Goal: Task Accomplishment & Management: Complete application form

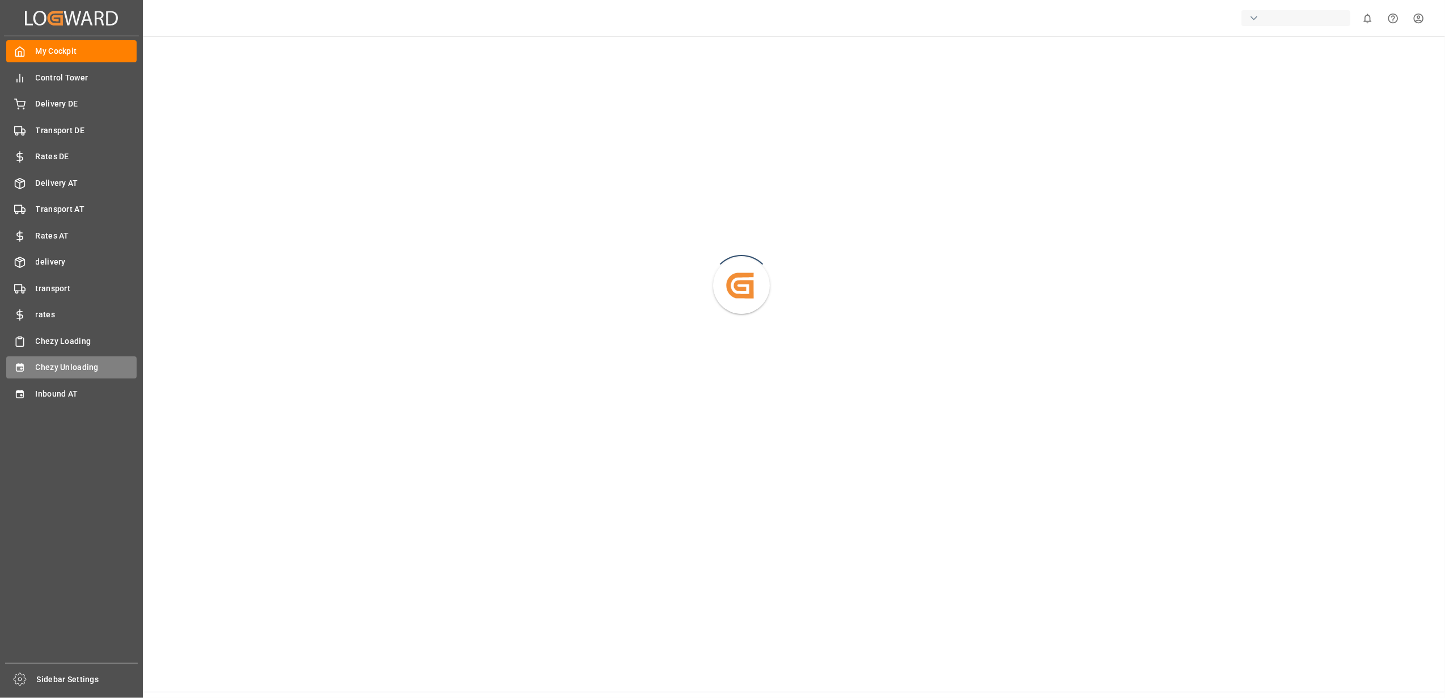
click at [22, 370] on icon at bounding box center [19, 367] width 11 height 11
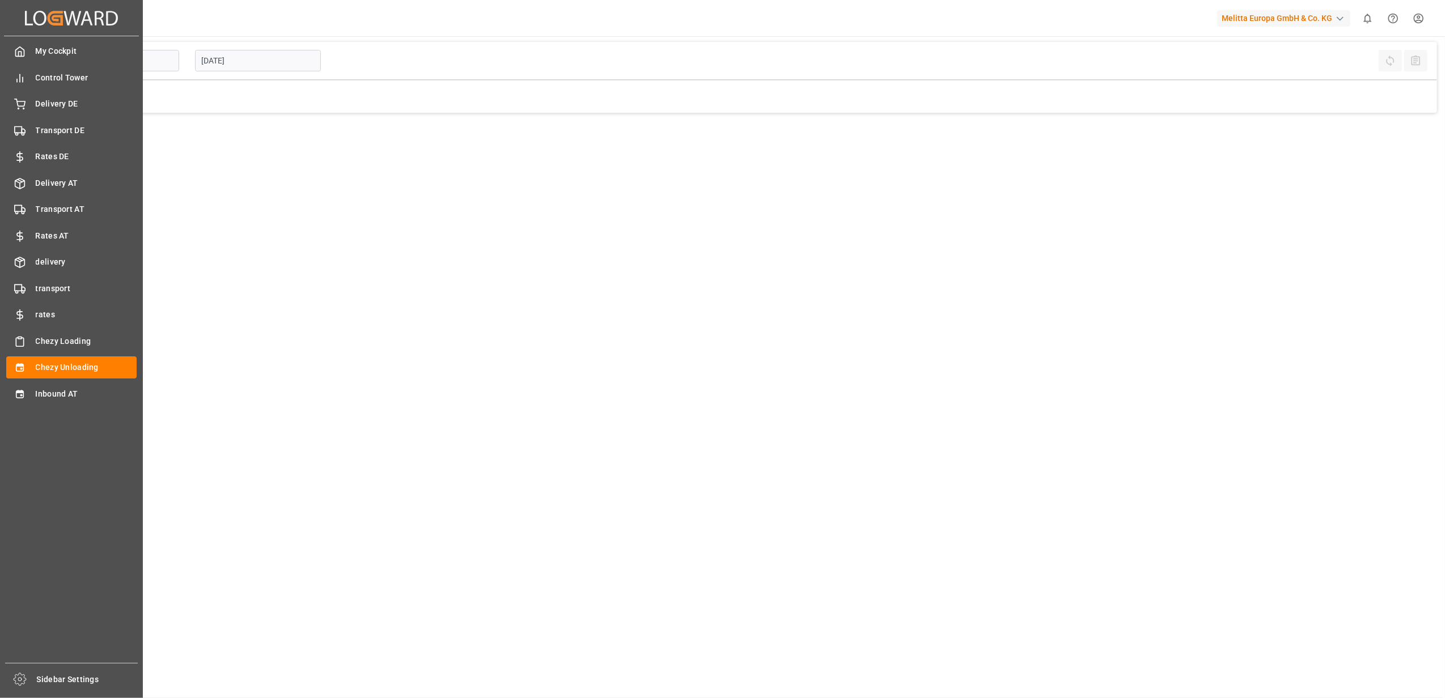
type input "Chezy Unloading"
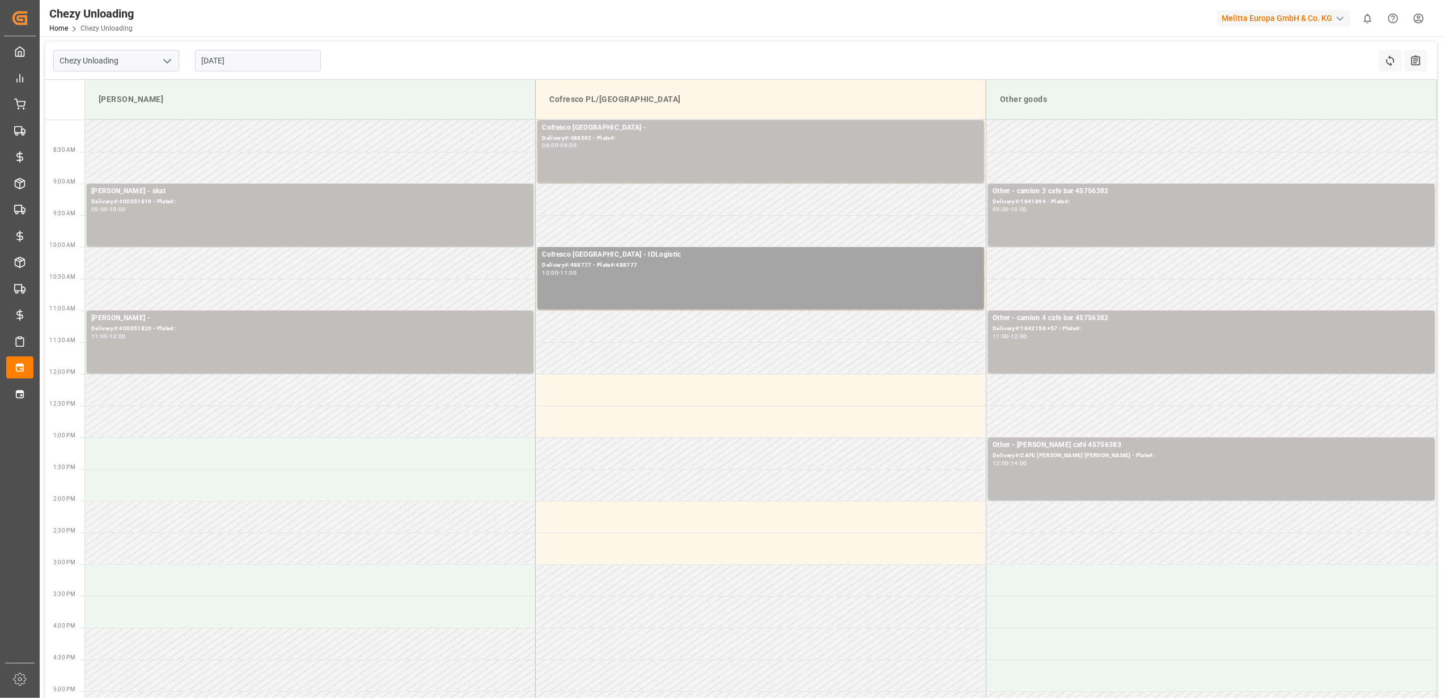
click at [260, 57] on input "[DATE]" at bounding box center [258, 61] width 126 height 22
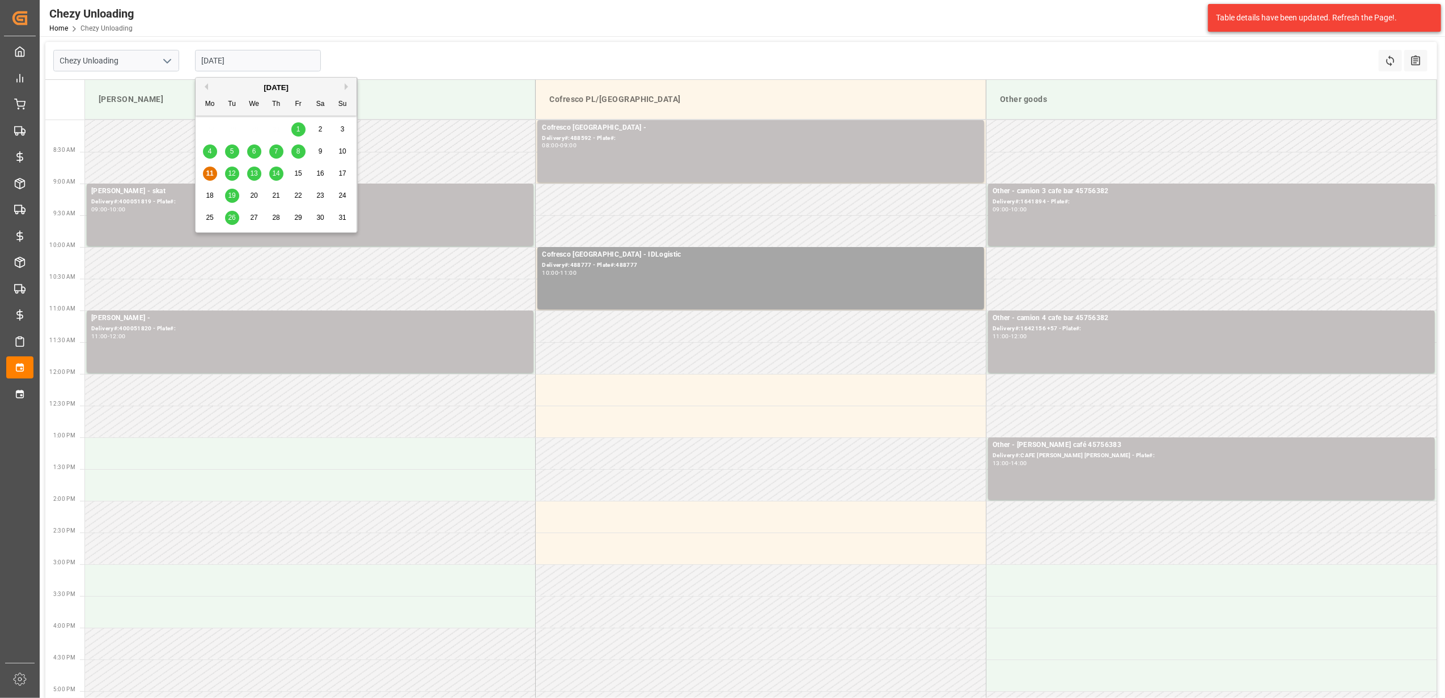
click at [277, 177] on span "14" at bounding box center [275, 174] width 7 height 8
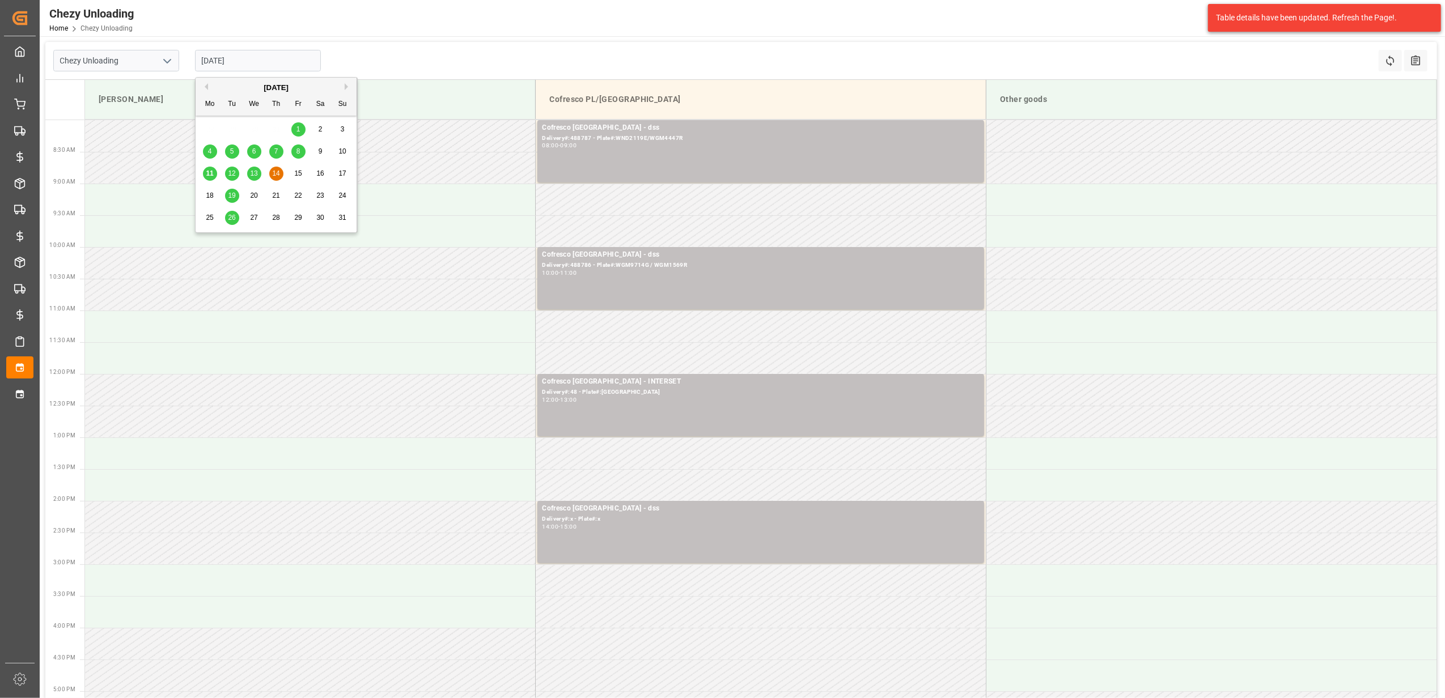
click at [248, 60] on input "[DATE]" at bounding box center [258, 61] width 126 height 22
click at [231, 171] on span "12" at bounding box center [231, 174] width 7 height 8
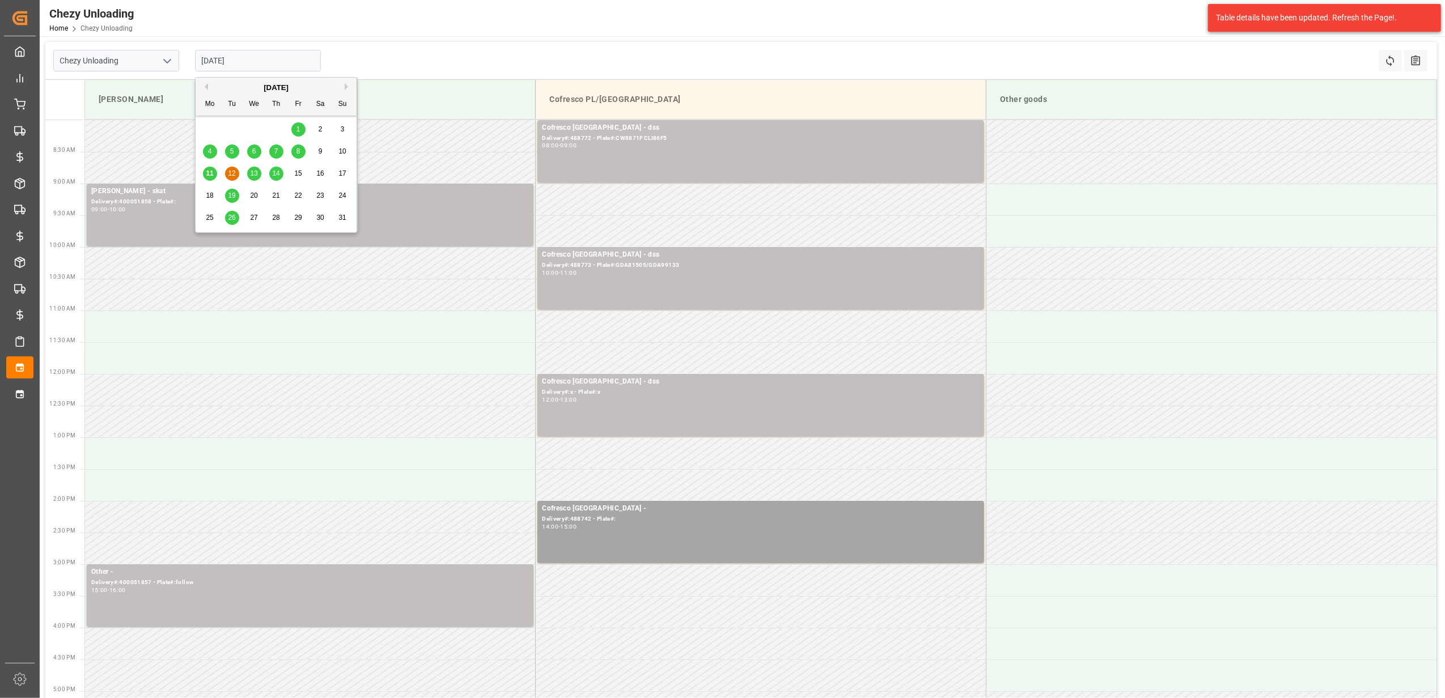
click at [243, 69] on input "[DATE]" at bounding box center [258, 61] width 126 height 22
click at [257, 173] on span "13" at bounding box center [253, 174] width 7 height 8
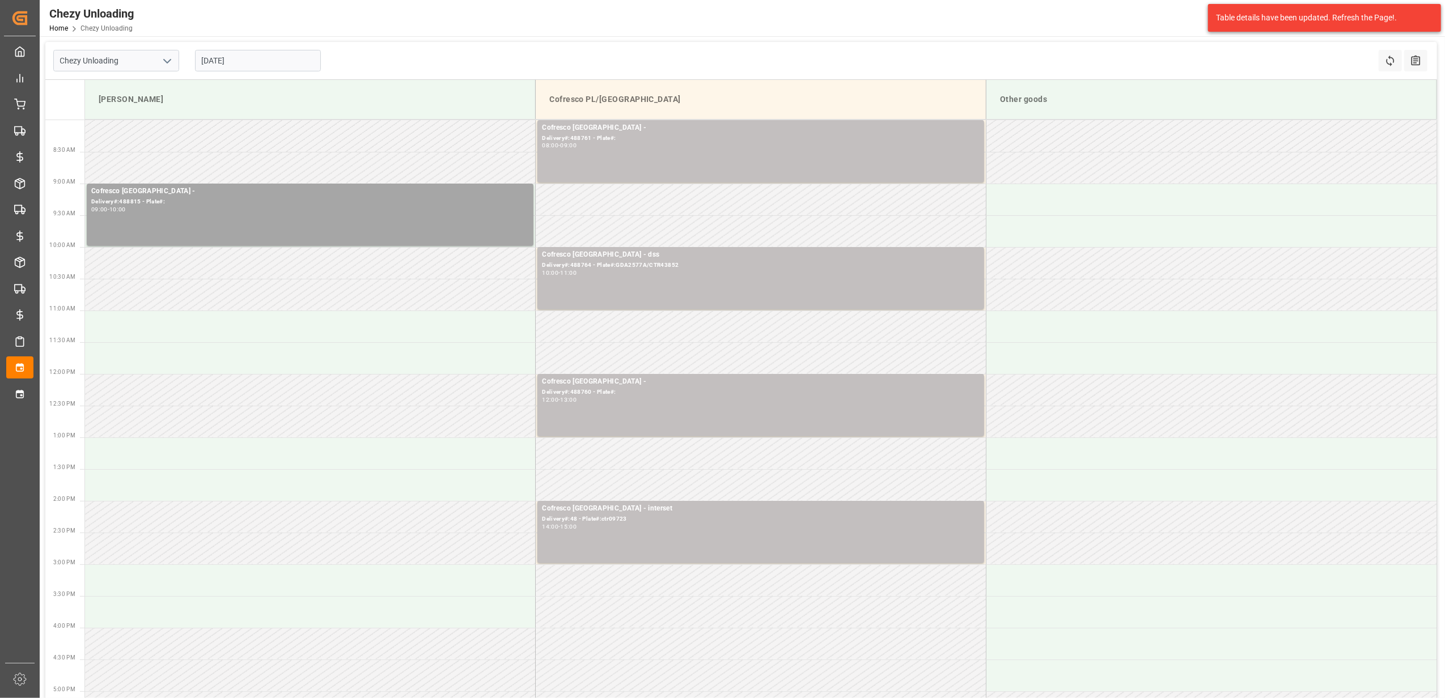
click at [270, 60] on input "[DATE]" at bounding box center [258, 61] width 126 height 22
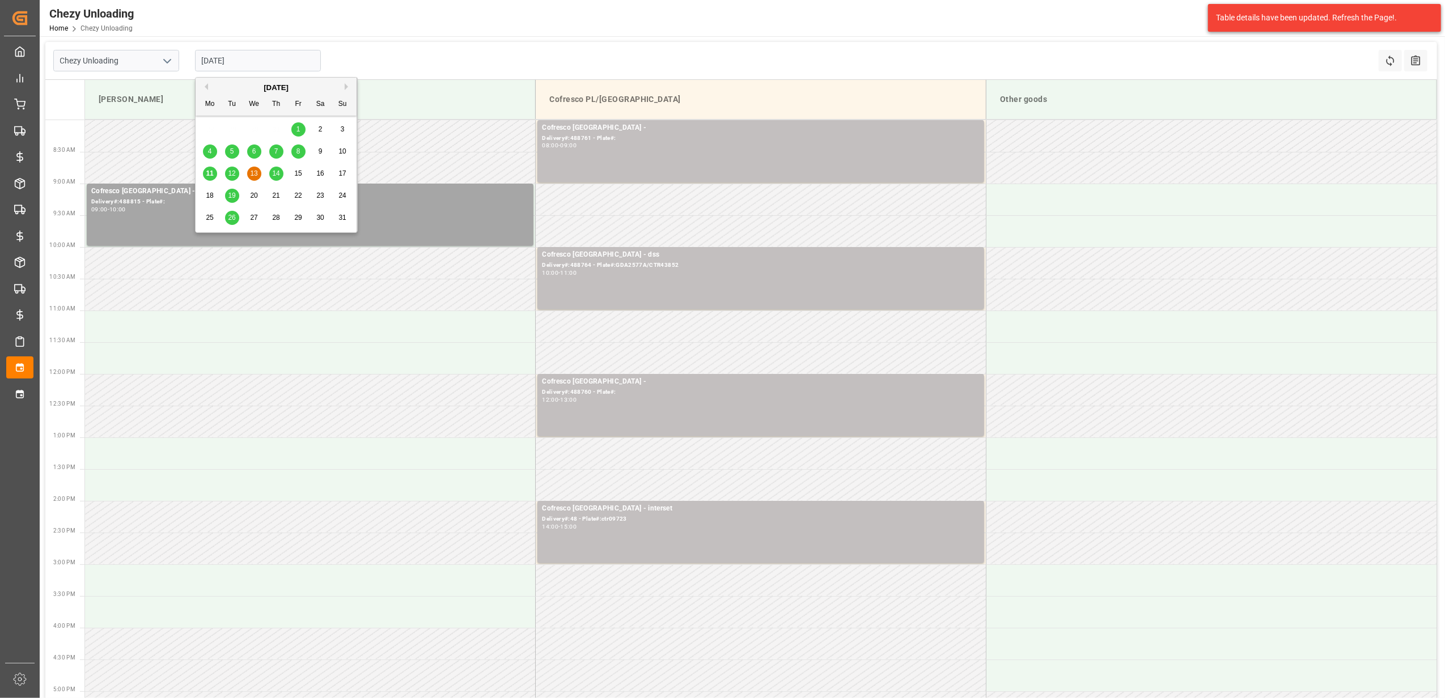
click at [272, 173] on span "14" at bounding box center [275, 174] width 7 height 8
type input "[DATE]"
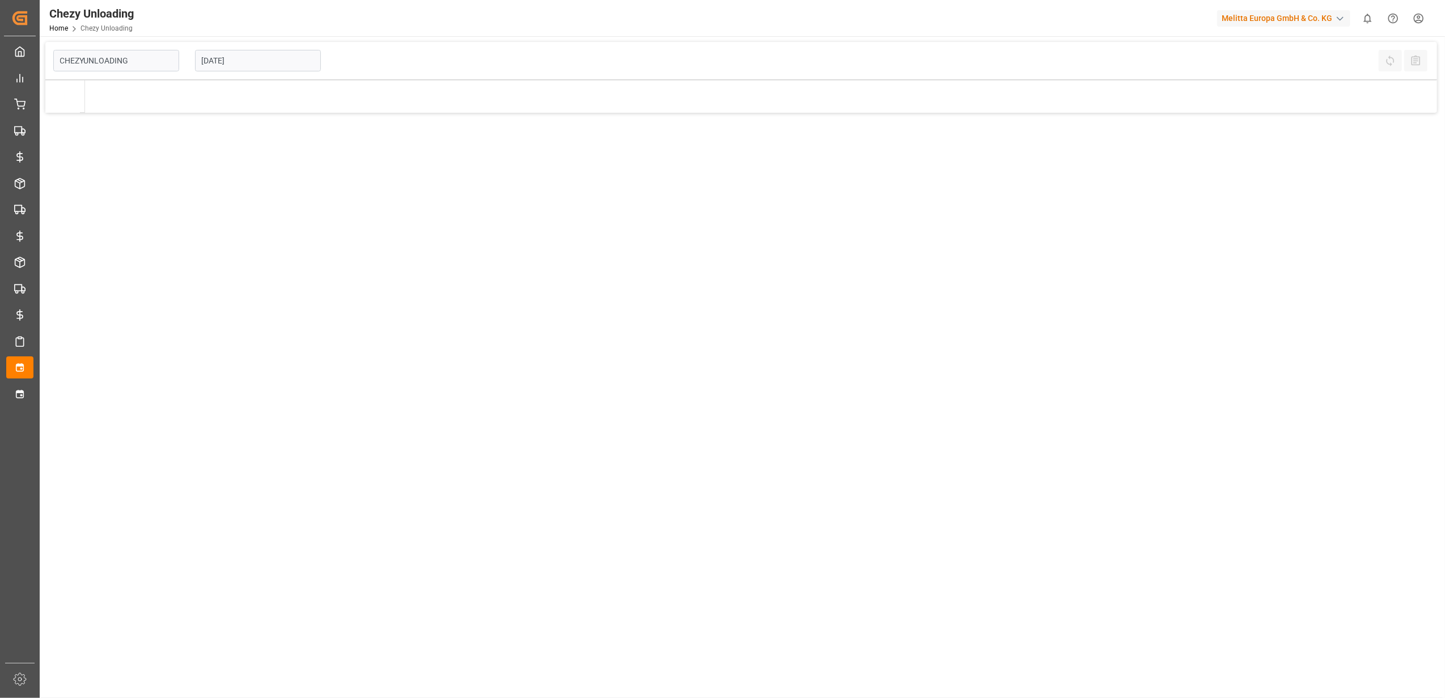
type input "Chezy Unloading"
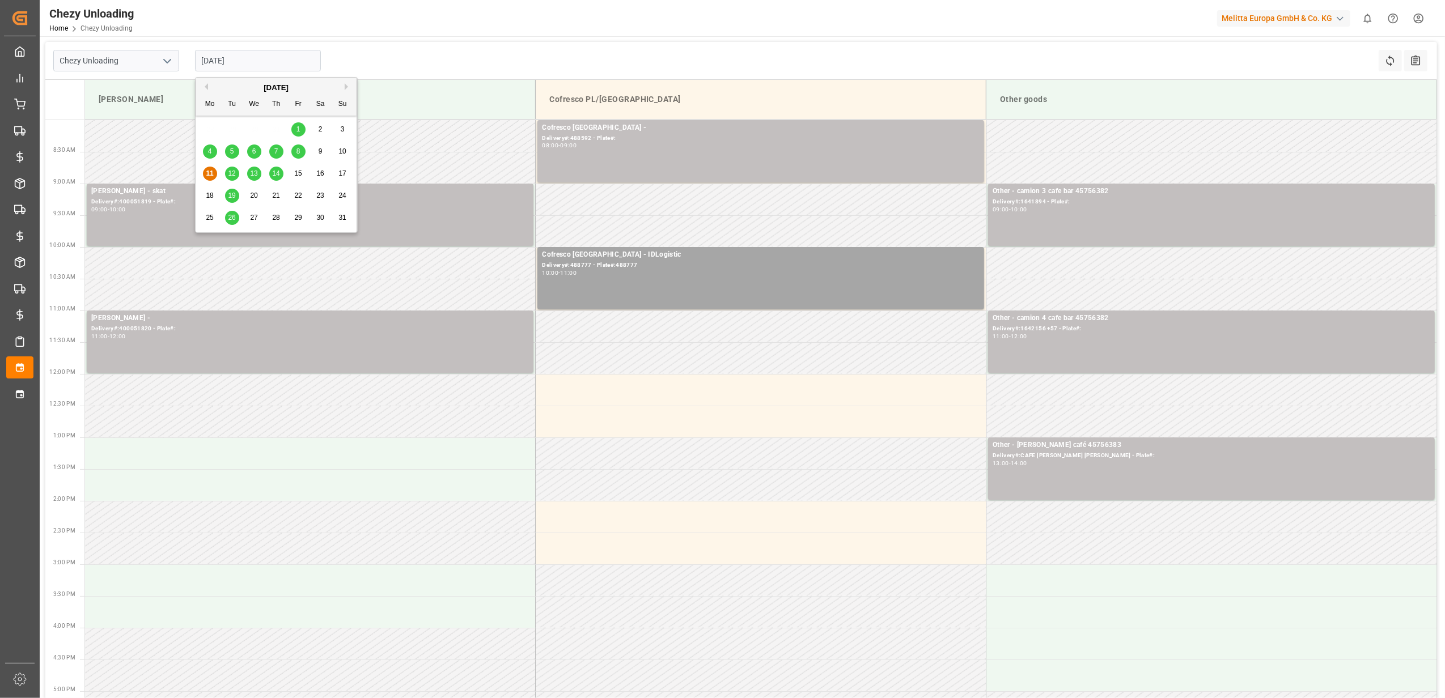
click at [302, 65] on input "[DATE]" at bounding box center [258, 61] width 126 height 22
click at [281, 175] on div "14" at bounding box center [276, 174] width 14 height 14
type input "[DATE]"
